Goal: Task Accomplishment & Management: Manage account settings

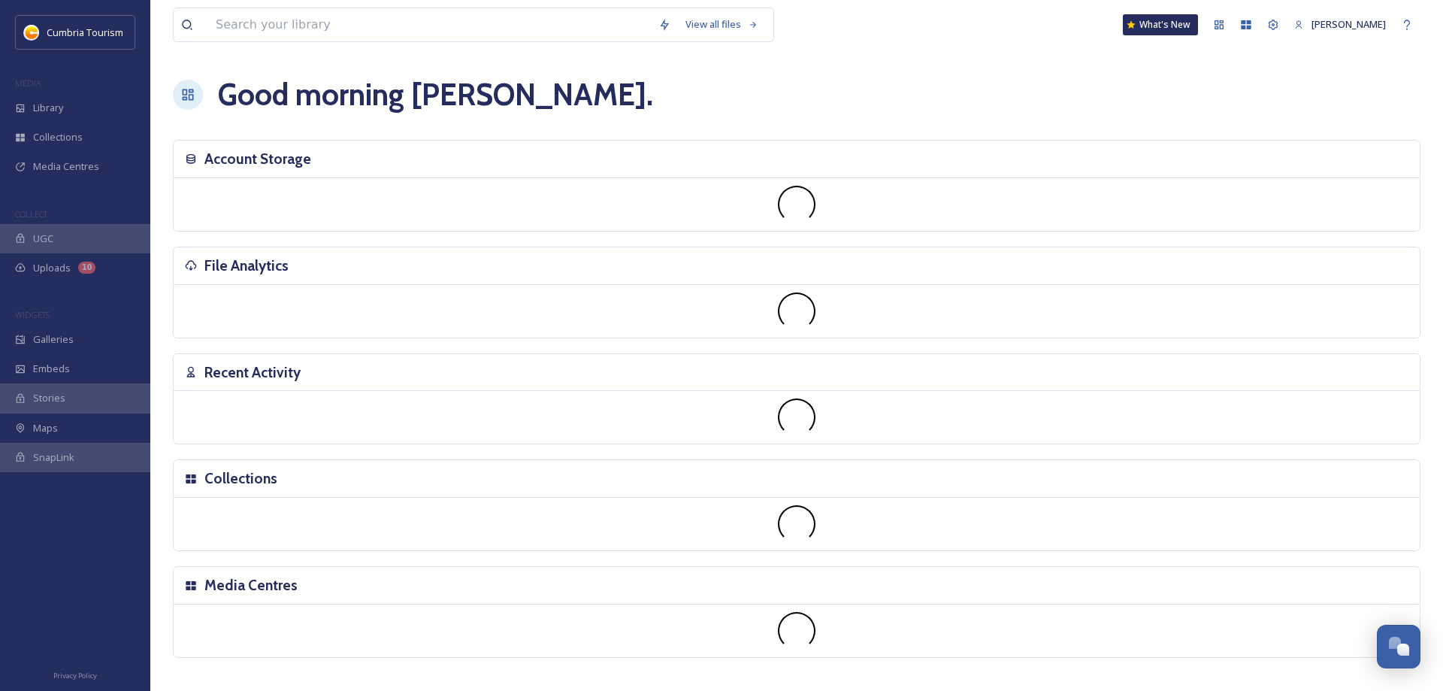
scroll to position [5395, 0]
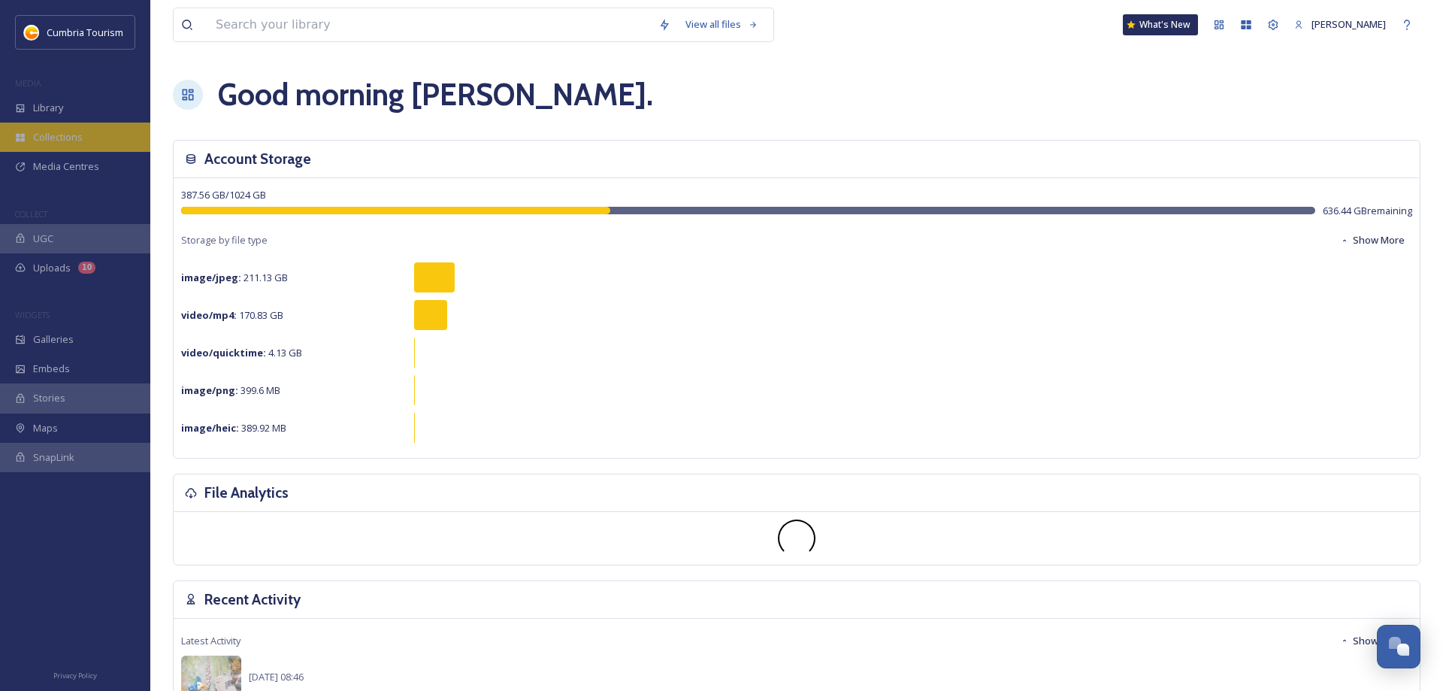
click at [40, 139] on span "Collections" at bounding box center [58, 137] width 50 height 14
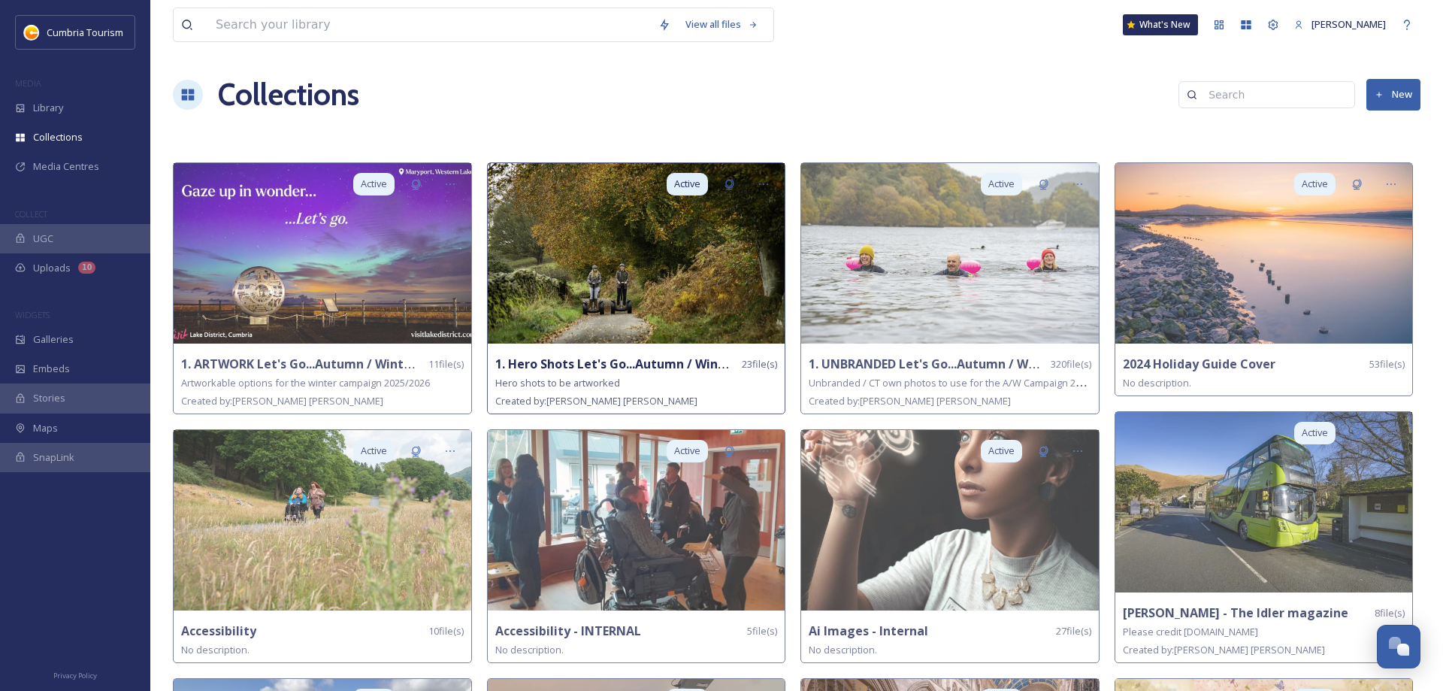
click at [577, 278] on img at bounding box center [637, 253] width 298 height 180
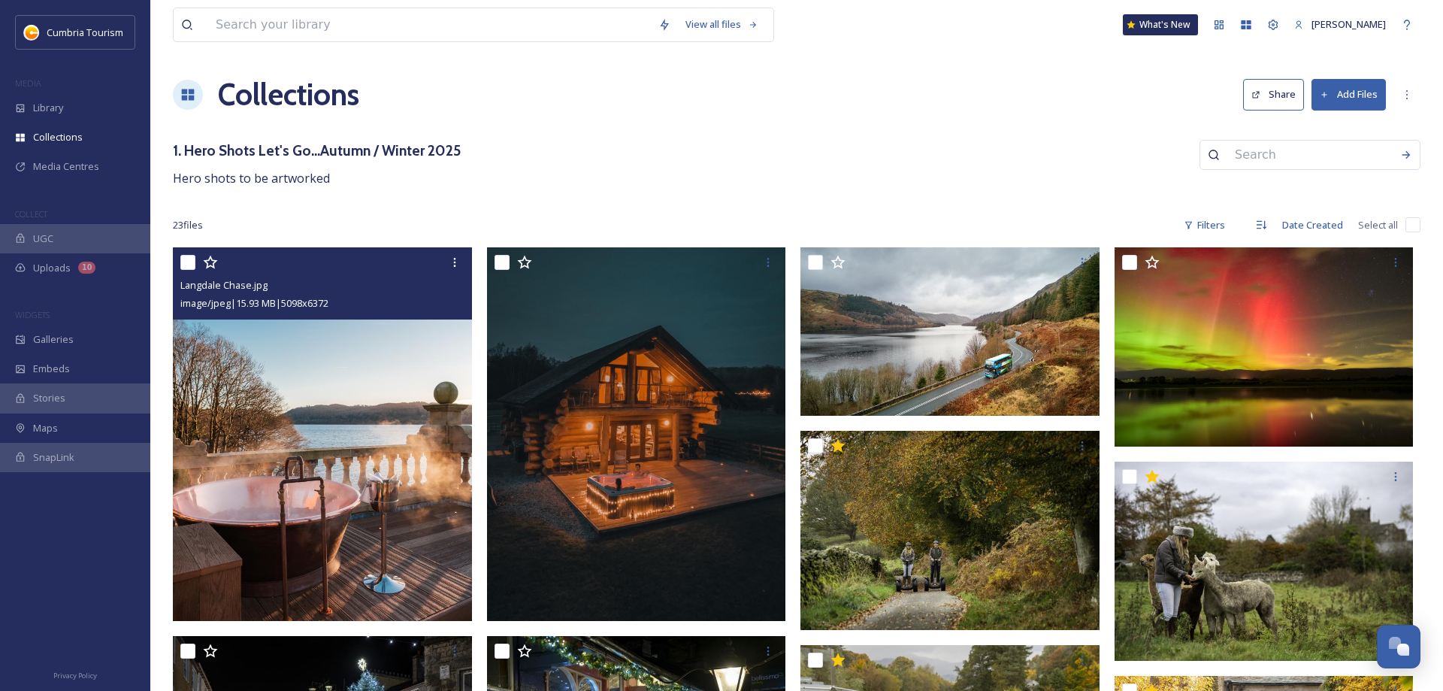
click at [189, 261] on input "checkbox" at bounding box center [187, 262] width 15 height 15
checkbox input "true"
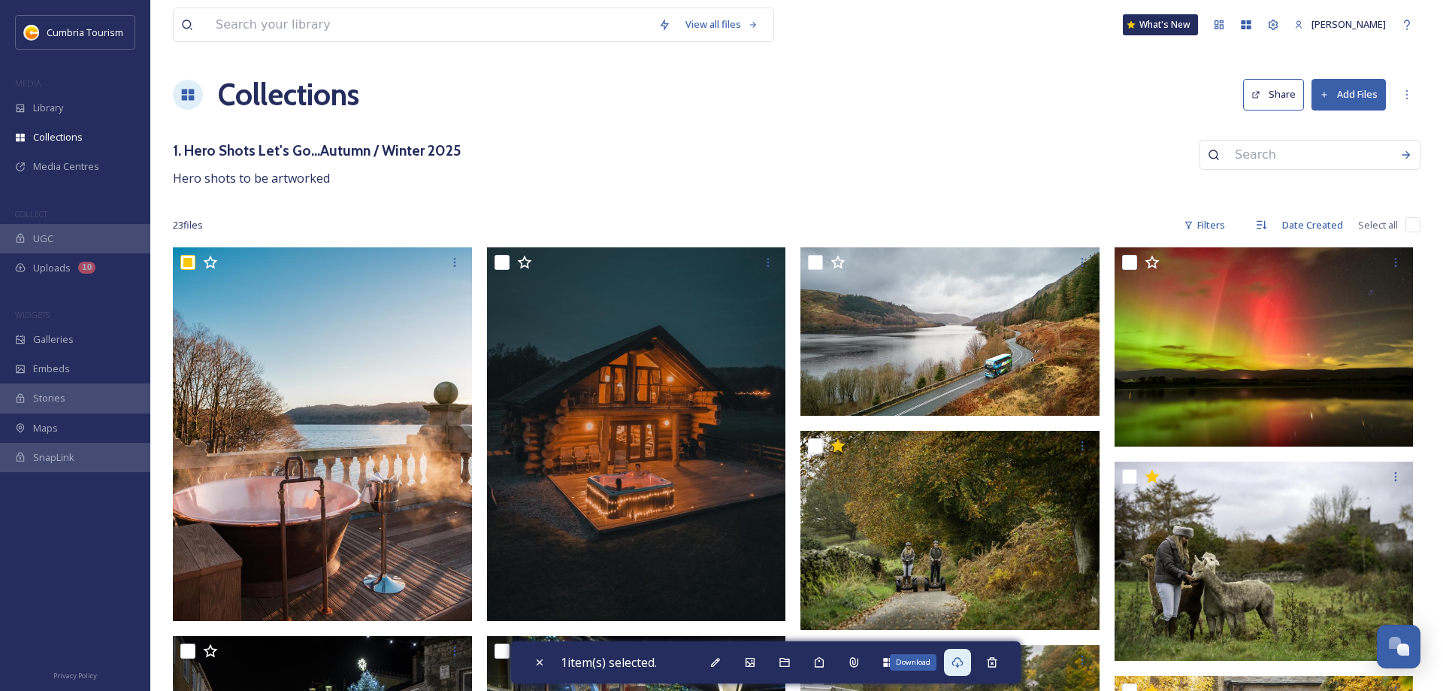
click at [959, 668] on icon at bounding box center [958, 662] width 12 height 12
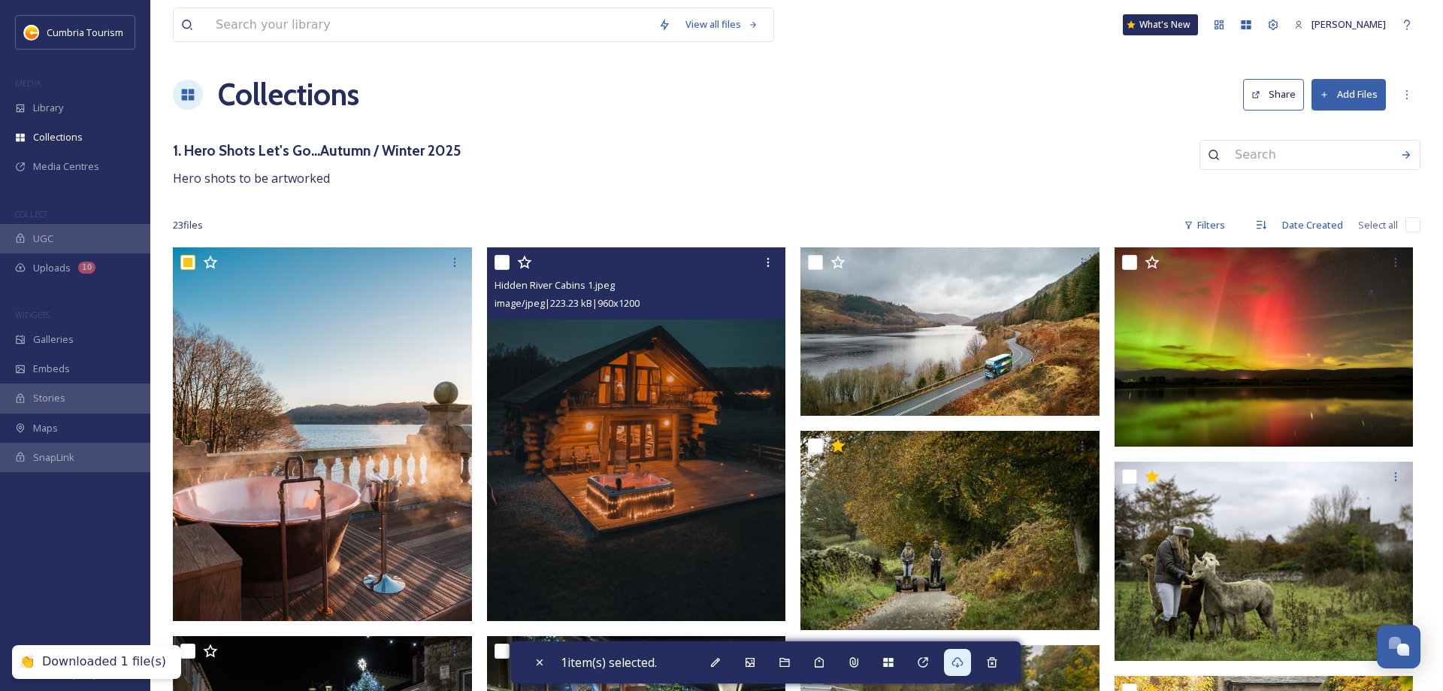
click at [501, 267] on input "checkbox" at bounding box center [502, 262] width 15 height 15
checkbox input "true"
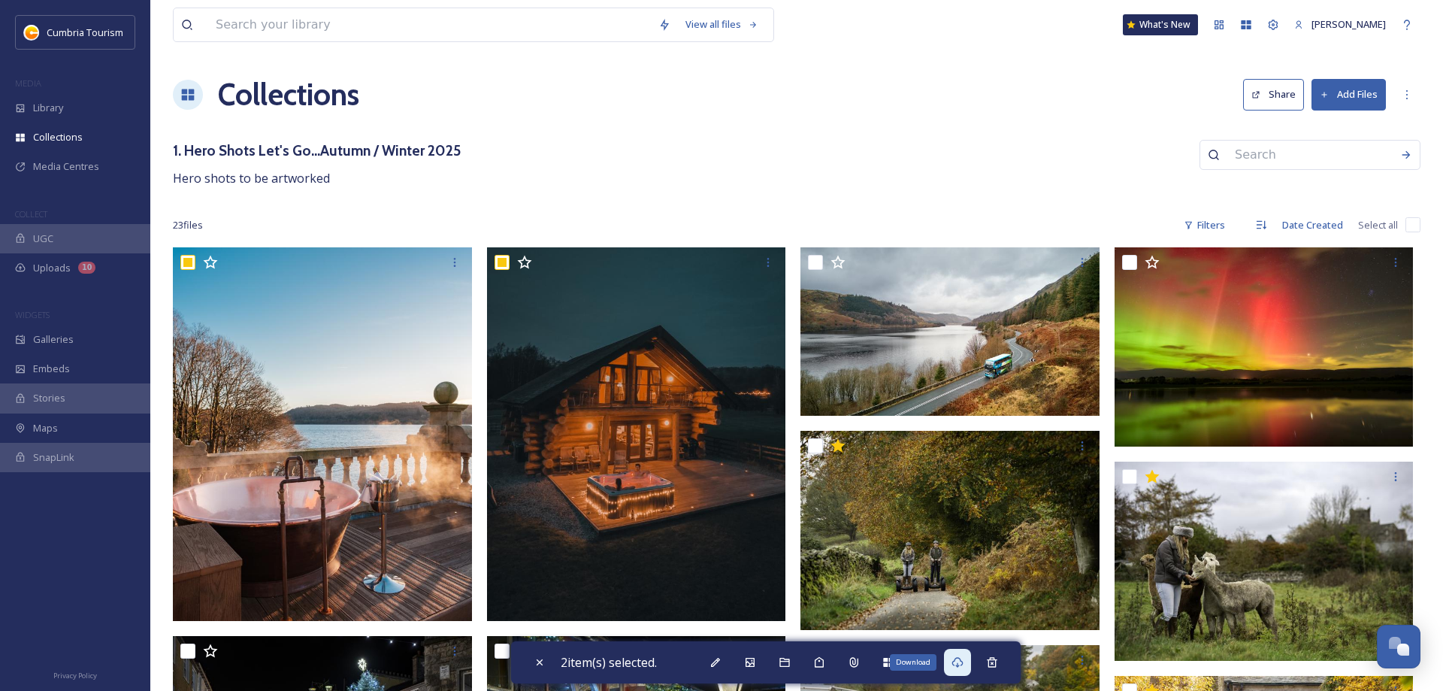
click at [959, 664] on icon at bounding box center [958, 662] width 12 height 12
